Goal: Task Accomplishment & Management: Manage account settings

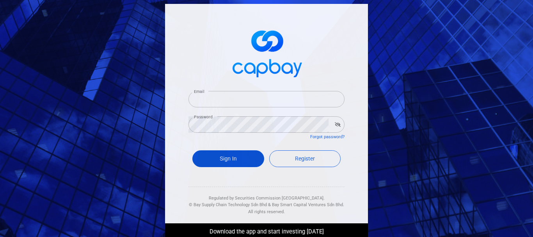
type input "[EMAIL_ADDRESS][DOMAIN_NAME]"
click at [236, 154] on button "Sign In" at bounding box center [228, 158] width 72 height 17
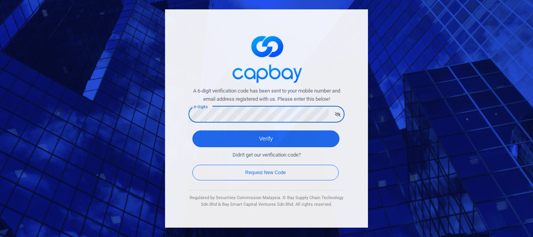
click at [192, 130] on button "Verify" at bounding box center [265, 138] width 147 height 17
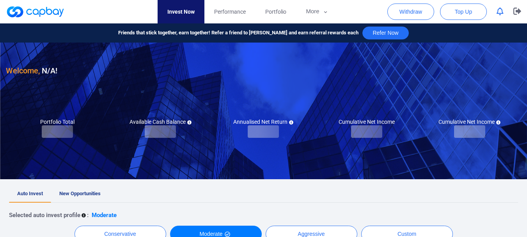
checkbox input "true"
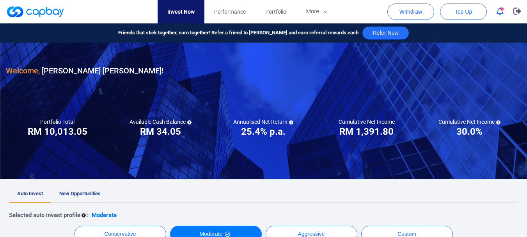
click at [90, 191] on span "New Opportunities" at bounding box center [79, 193] width 41 height 6
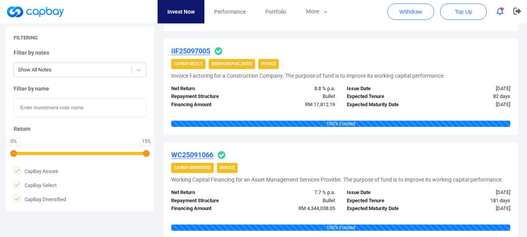
scroll to position [1070, 0]
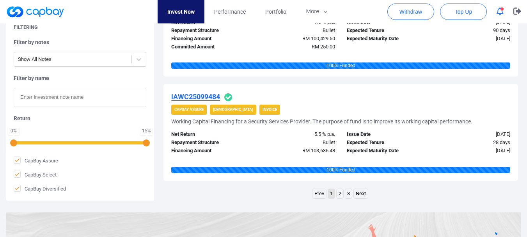
click at [345, 193] on li "3" at bounding box center [348, 193] width 7 height 11
click at [346, 193] on link "3" at bounding box center [348, 194] width 7 height 10
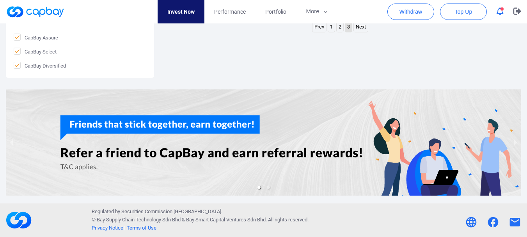
scroll to position [76, 0]
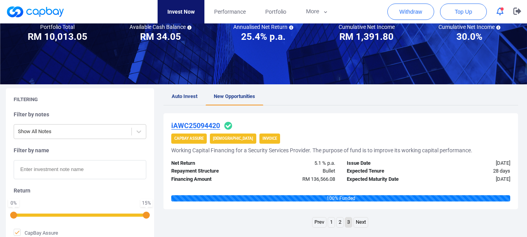
click at [337, 221] on link "2" at bounding box center [340, 222] width 7 height 10
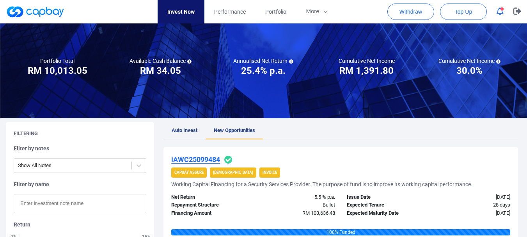
scroll to position [0, 0]
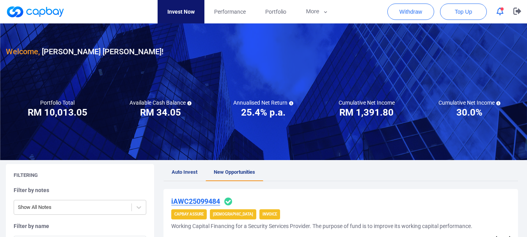
click at [192, 176] on link "Auto Invest" at bounding box center [184, 172] width 42 height 17
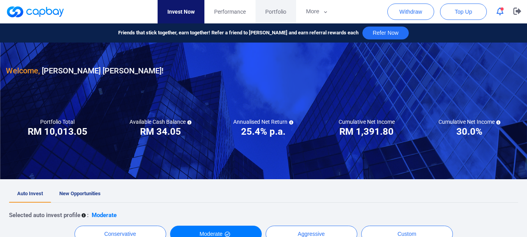
click at [263, 7] on link "Portfolio" at bounding box center [275, 11] width 41 height 23
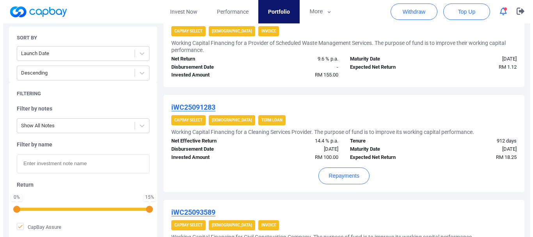
scroll to position [390, 0]
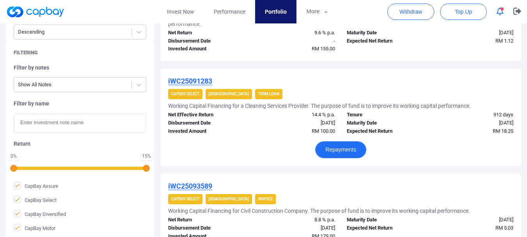
click at [326, 147] on button "Repayments" at bounding box center [340, 149] width 51 height 17
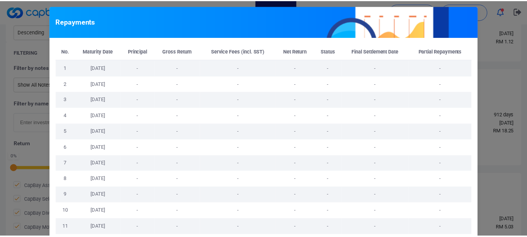
scroll to position [337, 0]
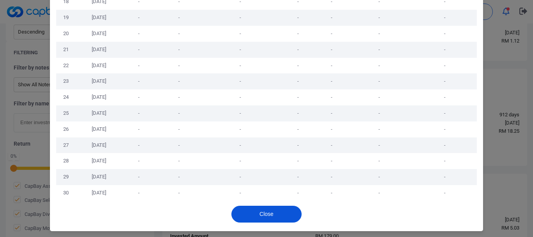
click at [261, 211] on button "Close" at bounding box center [266, 214] width 70 height 17
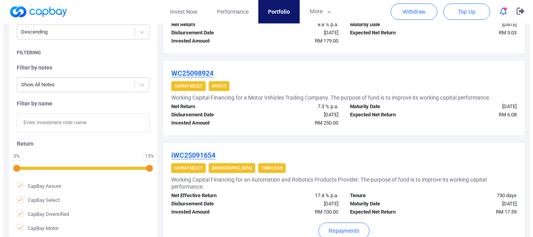
scroll to position [780, 0]
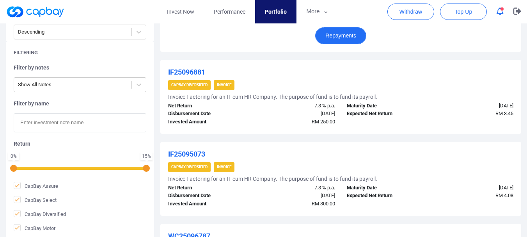
click at [349, 36] on button "Repayments" at bounding box center [340, 35] width 51 height 17
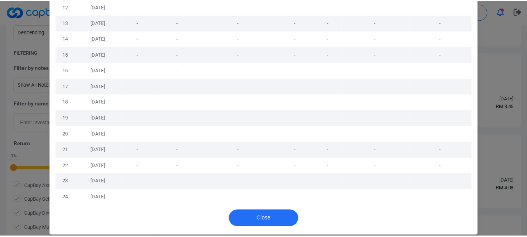
scroll to position [241, 0]
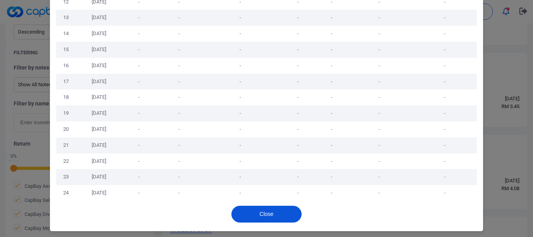
click at [264, 214] on button "Close" at bounding box center [266, 214] width 70 height 17
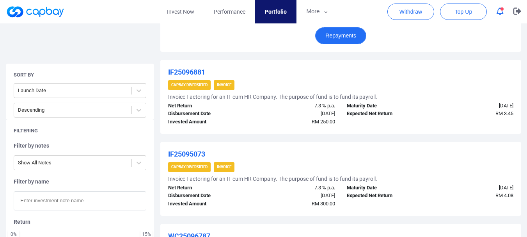
scroll to position [914, 0]
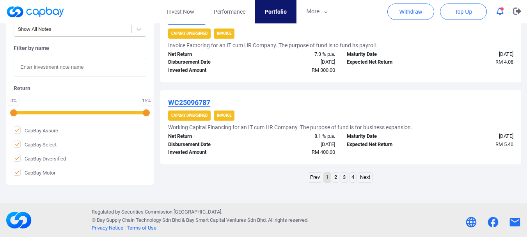
click at [351, 177] on link "4" at bounding box center [352, 177] width 7 height 10
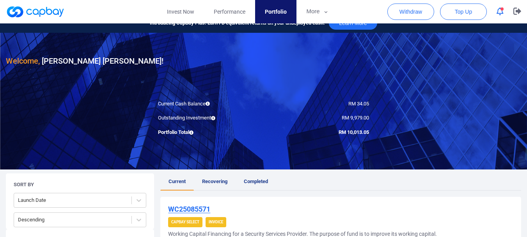
scroll to position [0, 0]
